Goal: Information Seeking & Learning: Learn about a topic

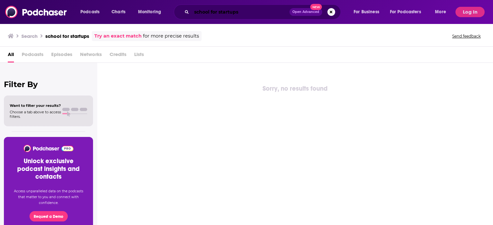
click at [242, 14] on input "school for startups" at bounding box center [240, 12] width 98 height 10
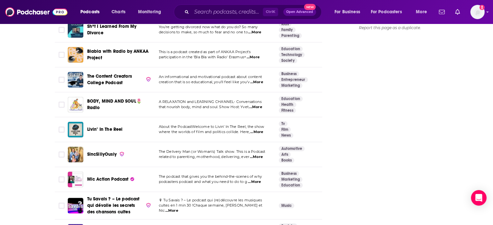
click at [40, 13] on img at bounding box center [36, 12] width 62 height 12
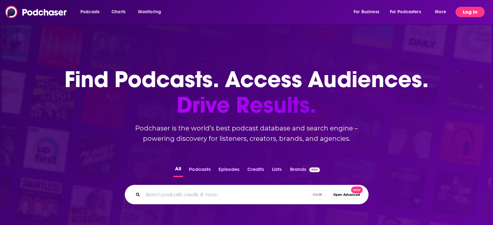
click at [471, 12] on button "Log In" at bounding box center [469, 12] width 29 height 10
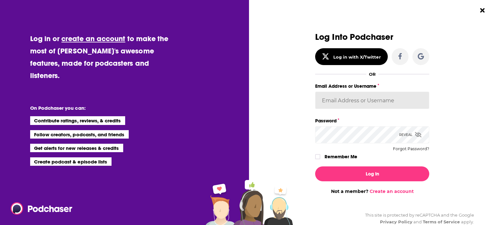
click at [378, 95] on input "Email Address or Username" at bounding box center [372, 100] width 114 height 17
type input "Bcprpro33"
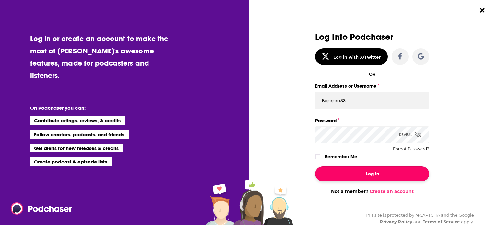
click at [346, 173] on button "Log In" at bounding box center [372, 173] width 114 height 15
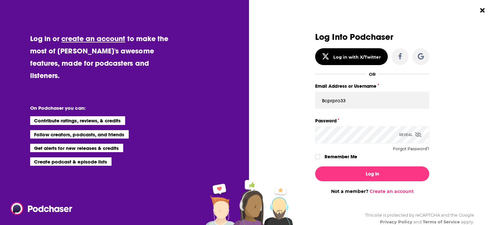
click at [315, 166] on button "Log In" at bounding box center [372, 173] width 114 height 15
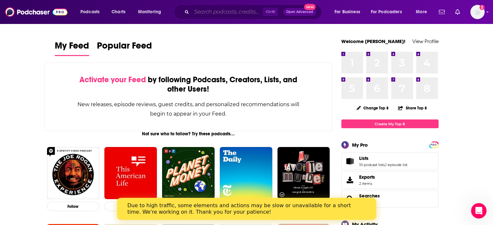
click at [225, 7] on input "Search podcasts, credits, & more..." at bounding box center [226, 12] width 71 height 10
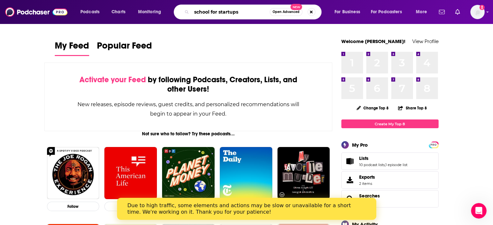
type input "school for startups"
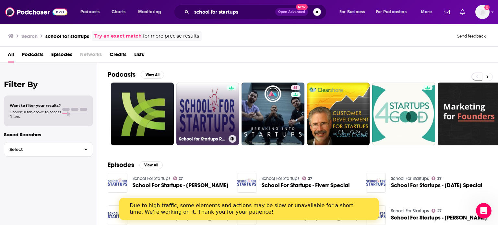
click at [197, 110] on link "School for Startups Radio" at bounding box center [207, 114] width 63 height 63
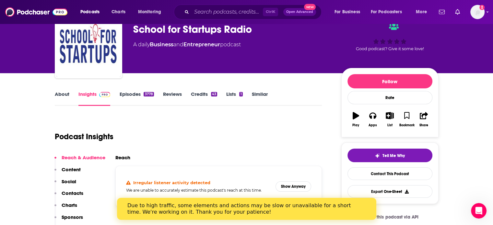
scroll to position [97, 0]
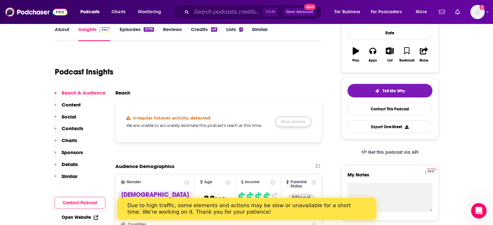
click at [283, 121] on button "Show Anyway" at bounding box center [293, 122] width 36 height 10
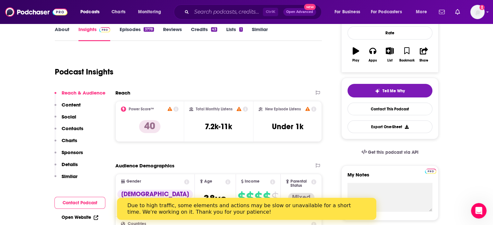
click at [139, 30] on link "Episodes 3778" at bounding box center [136, 33] width 34 height 15
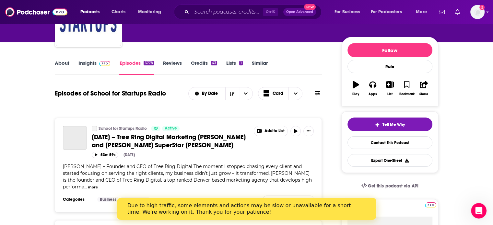
scroll to position [65, 0]
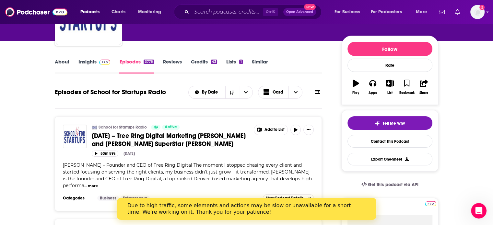
click at [187, 139] on span "[DATE] – Tree Ring Digital Marketing [PERSON_NAME] and [PERSON_NAME] SuperStar …" at bounding box center [169, 140] width 154 height 16
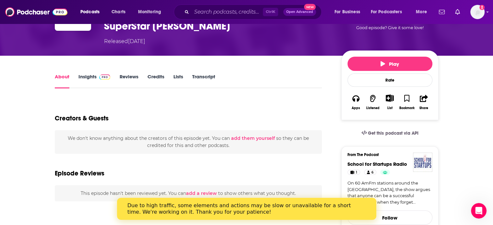
scroll to position [65, 0]
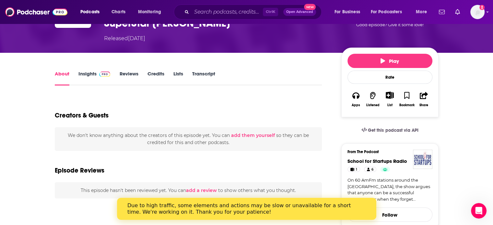
click at [104, 72] on img at bounding box center [104, 74] width 11 height 5
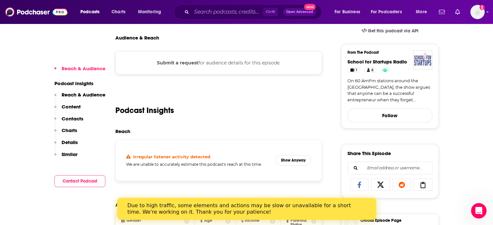
scroll to position [194, 0]
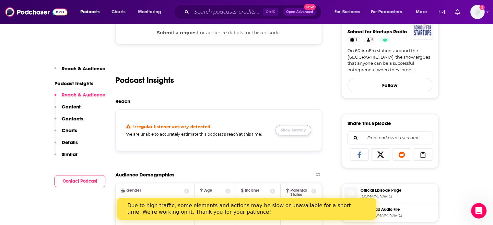
click at [293, 125] on button "Show Anyway" at bounding box center [293, 130] width 36 height 10
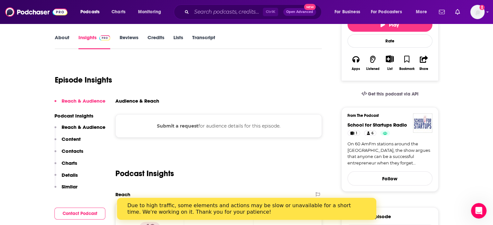
scroll to position [0, 0]
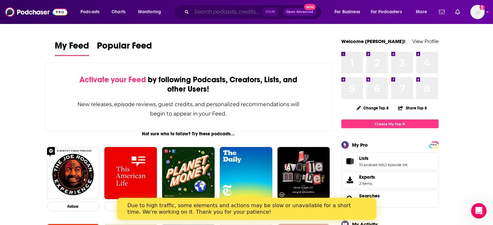
click at [223, 10] on input "Search podcasts, credits, & more..." at bounding box center [226, 12] width 71 height 10
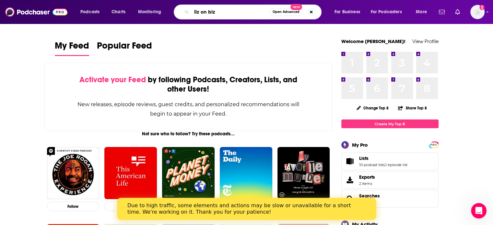
type input "liz on biz"
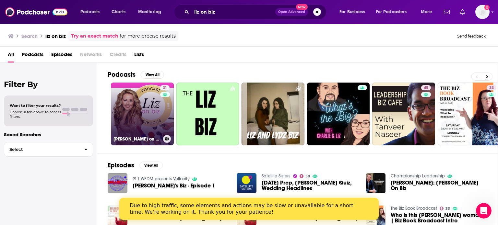
click at [144, 113] on link "31 Liz on Biz® with Liz Theresa" at bounding box center [142, 114] width 63 height 63
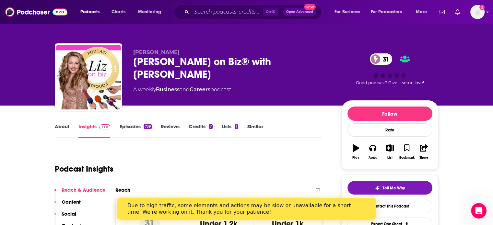
click at [250, 124] on link "Similar" at bounding box center [255, 130] width 16 height 15
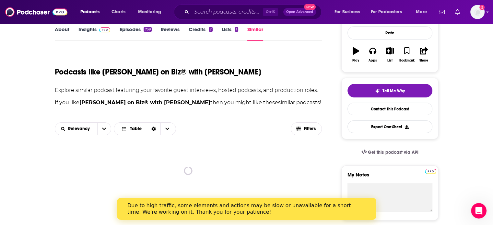
scroll to position [194, 0]
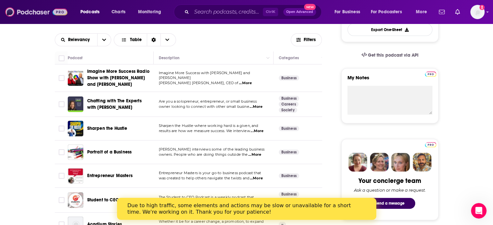
click at [57, 14] on img at bounding box center [36, 12] width 62 height 12
